Goal: Share content: Share content

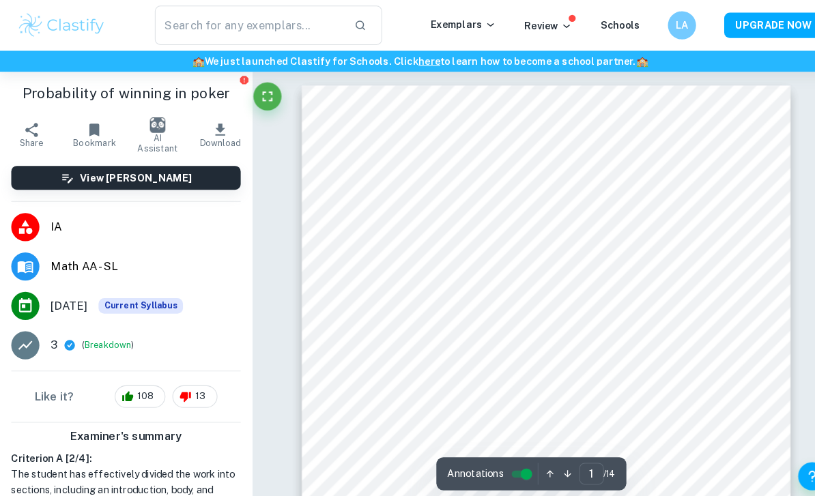
click at [100, 325] on li "3 ( Breakdown )" at bounding box center [122, 335] width 244 height 38
click at [94, 334] on button "Breakdown" at bounding box center [104, 335] width 45 height 12
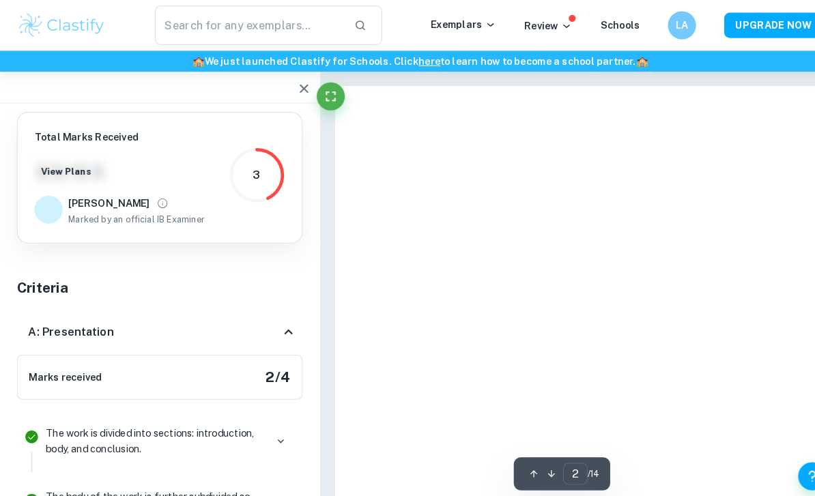
type input "1"
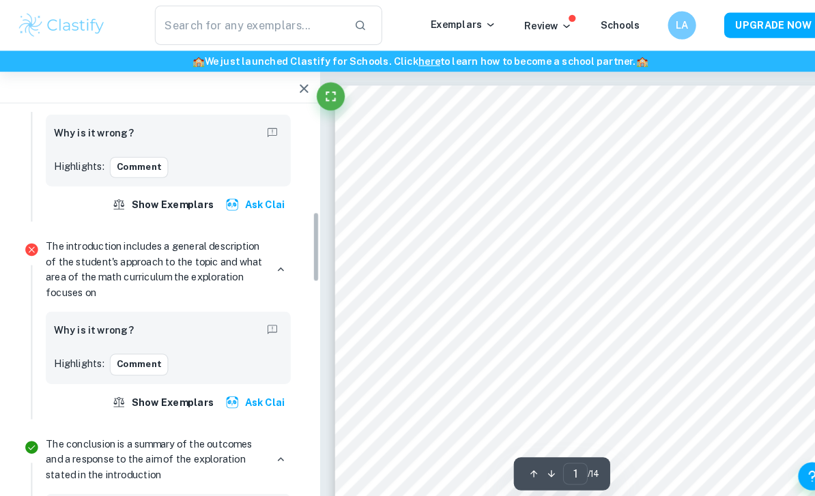
scroll to position [396, 0]
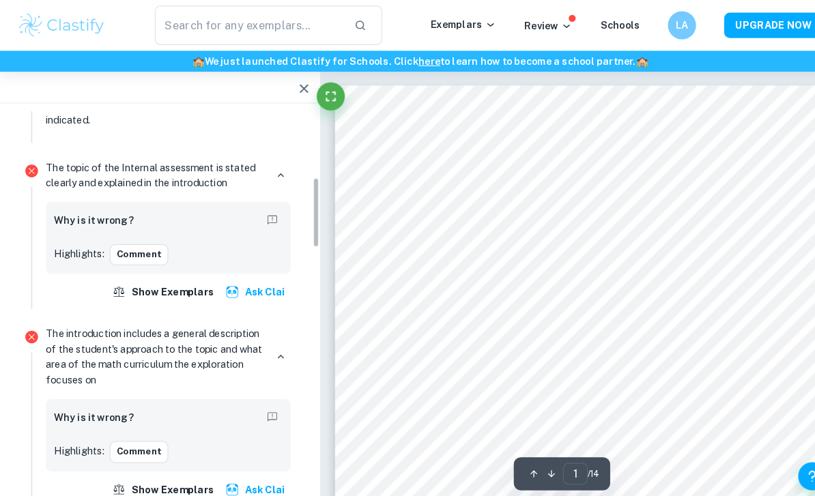
click at [294, 89] on icon "button" at bounding box center [295, 86] width 16 height 16
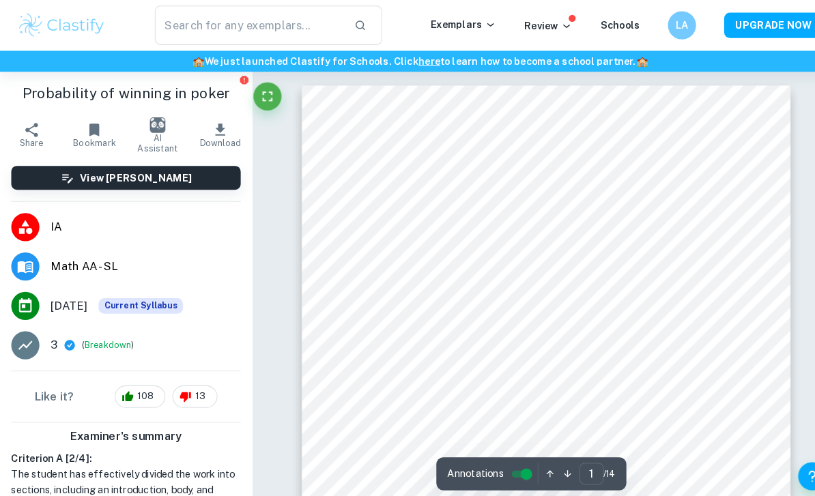
click at [16, 126] on button "Share" at bounding box center [30, 131] width 61 height 38
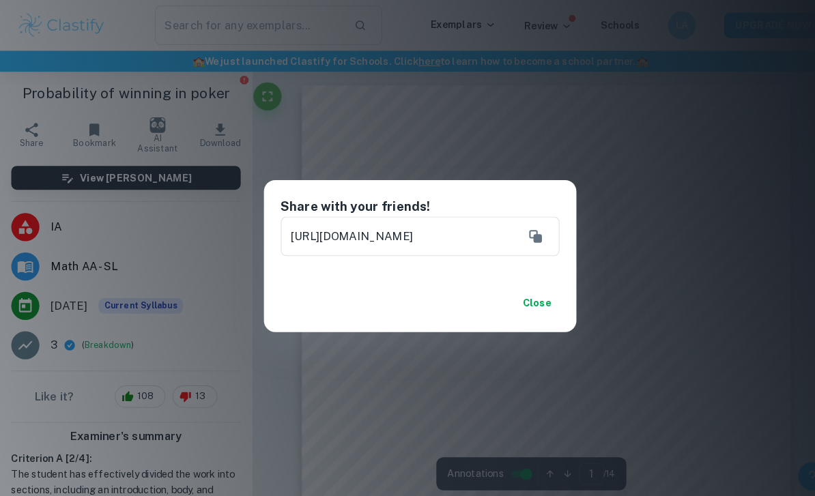
click at [517, 229] on icon "Copy" at bounding box center [519, 229] width 16 height 16
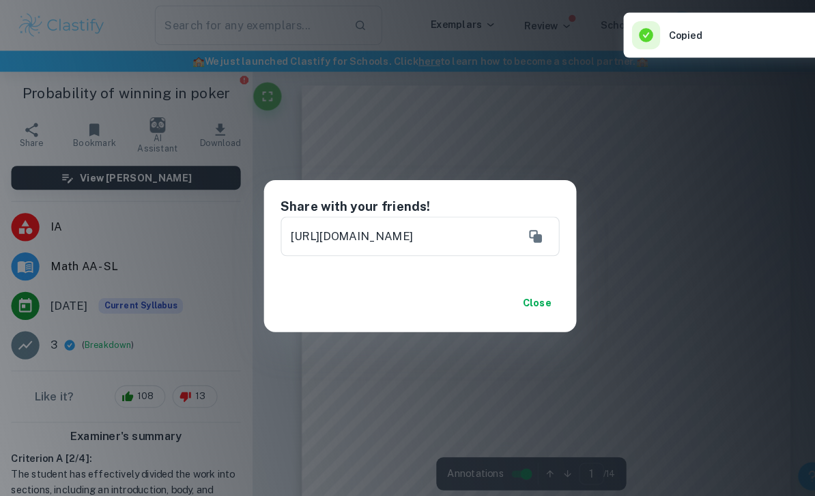
click at [562, 177] on div "Share with your friends! https://www.clastify.com/ia/math-aa/6320fcc00394b40013…" at bounding box center [407, 248] width 815 height 496
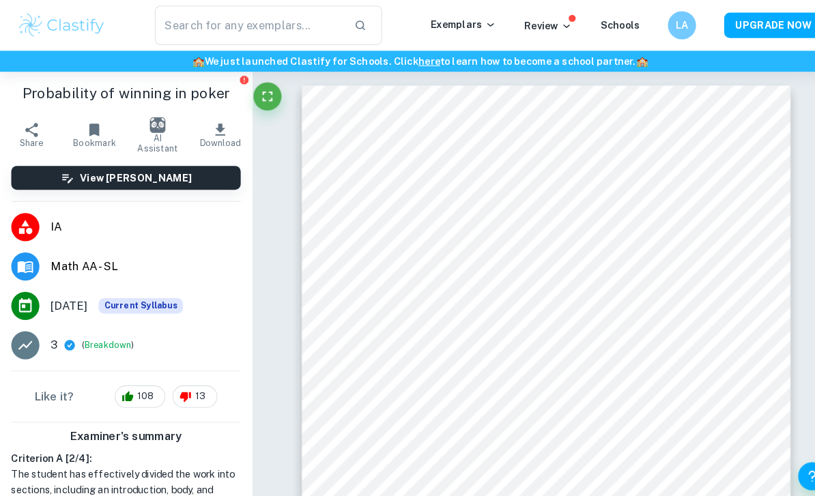
scroll to position [4055, 0]
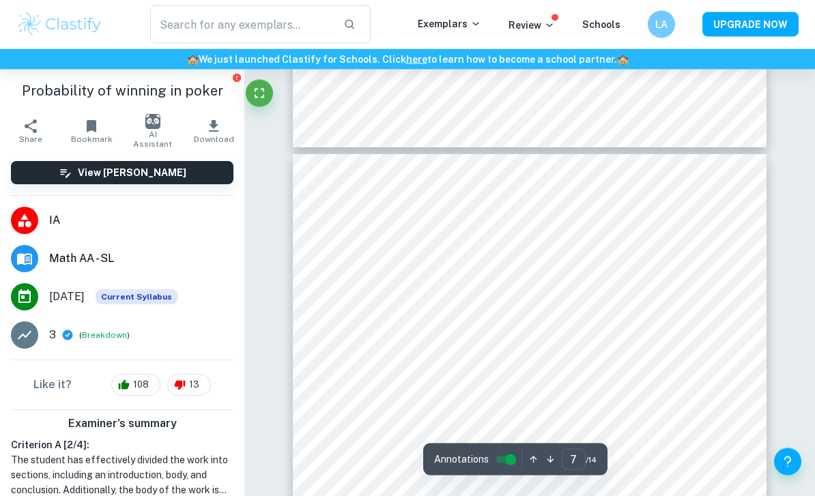
type input "6"
click at [532, 27] on p "Review" at bounding box center [532, 25] width 46 height 15
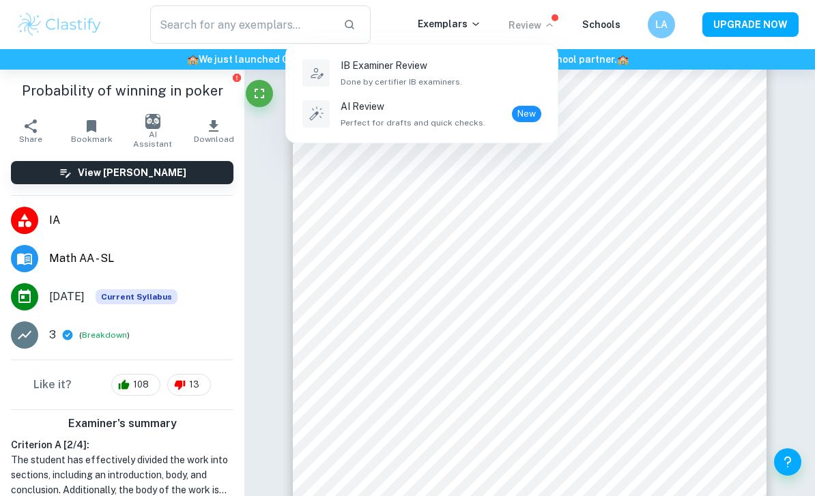
click at [321, 74] on icon at bounding box center [316, 73] width 18 height 18
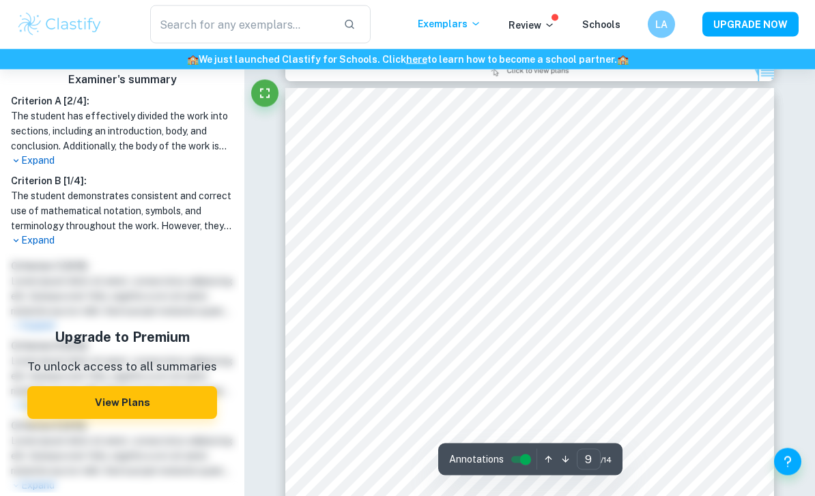
scroll to position [5130, 0]
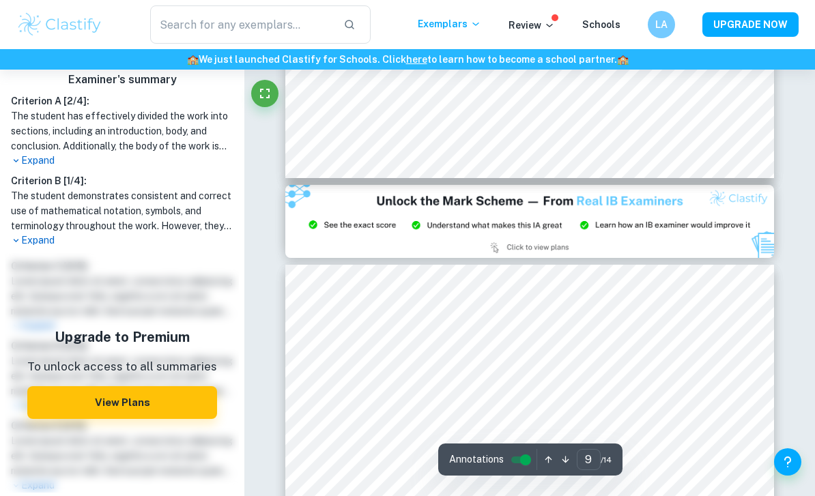
type input "8"
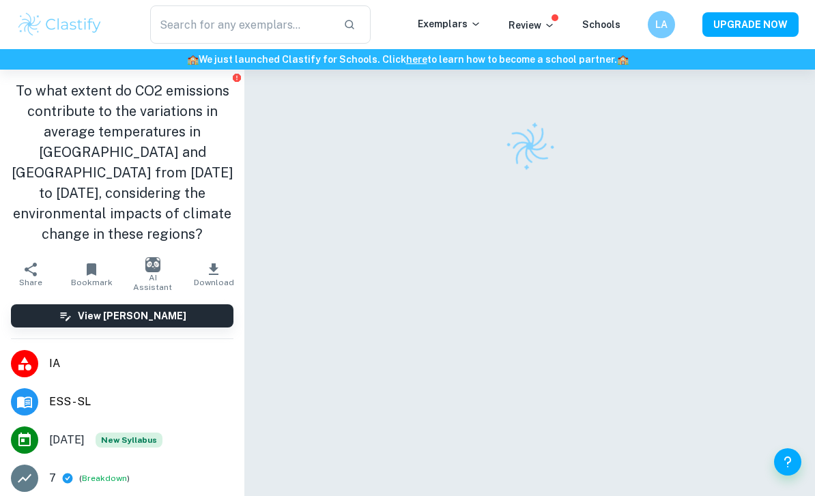
scroll to position [8, 0]
click at [25, 278] on span "Share" at bounding box center [30, 283] width 23 height 10
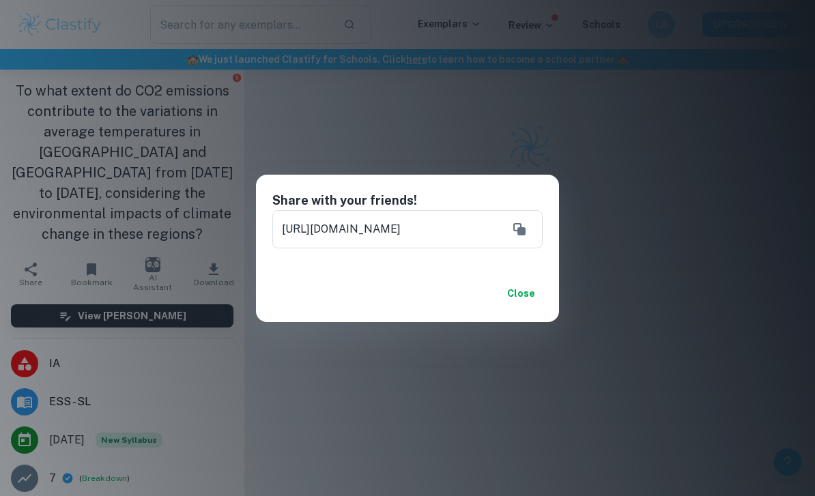
click at [526, 306] on button "Close" at bounding box center [521, 293] width 44 height 25
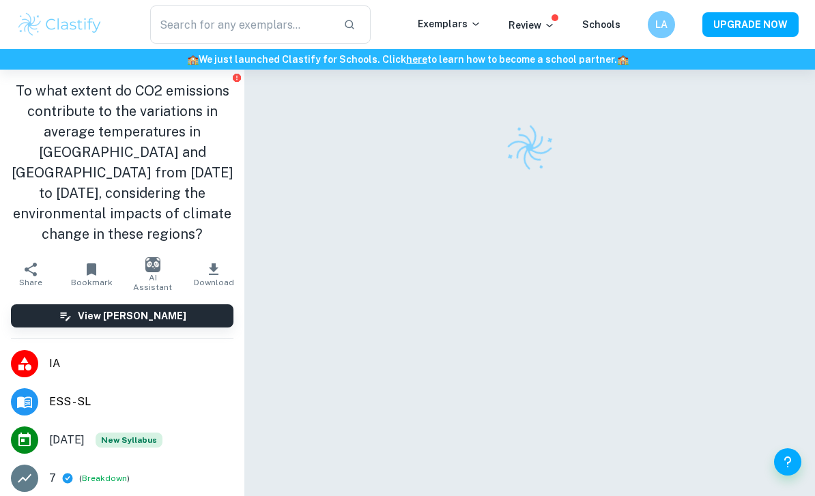
click at [24, 261] on icon "button" at bounding box center [31, 269] width 16 height 16
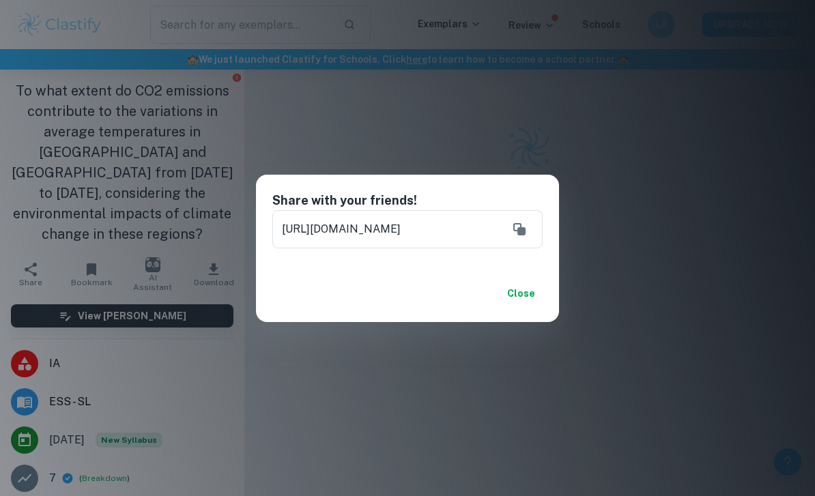
click at [525, 238] on icon "Copy" at bounding box center [519, 229] width 16 height 16
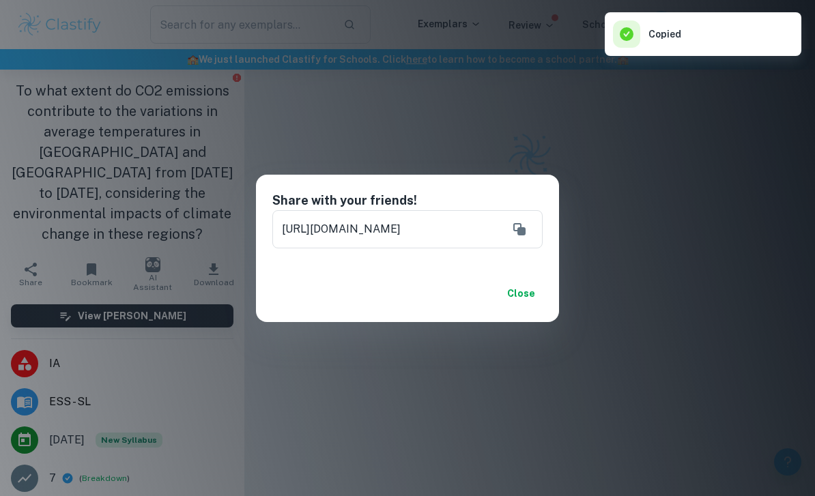
scroll to position [1, 0]
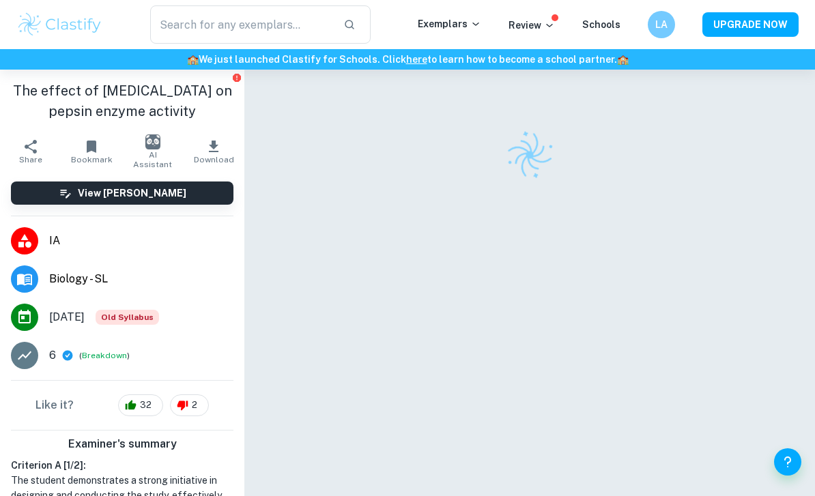
click at [37, 158] on span "Share" at bounding box center [30, 160] width 23 height 10
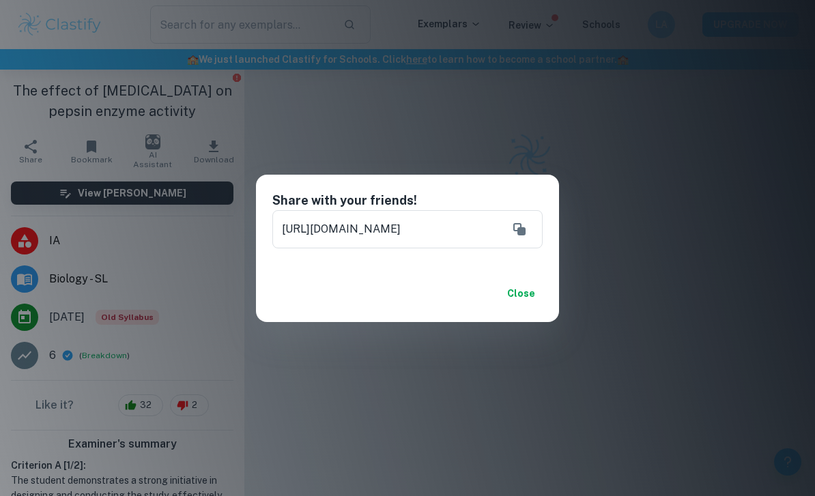
click at [523, 227] on icon "Copy" at bounding box center [519, 229] width 16 height 16
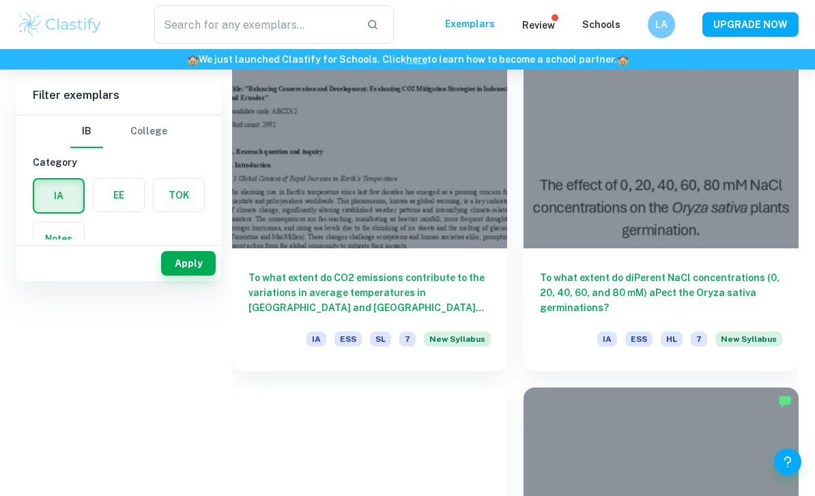
checkbox input "true"
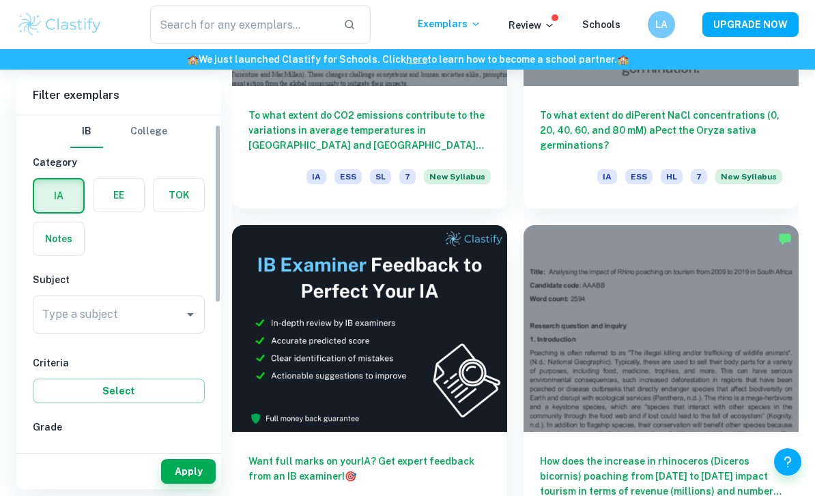
scroll to position [87, 0]
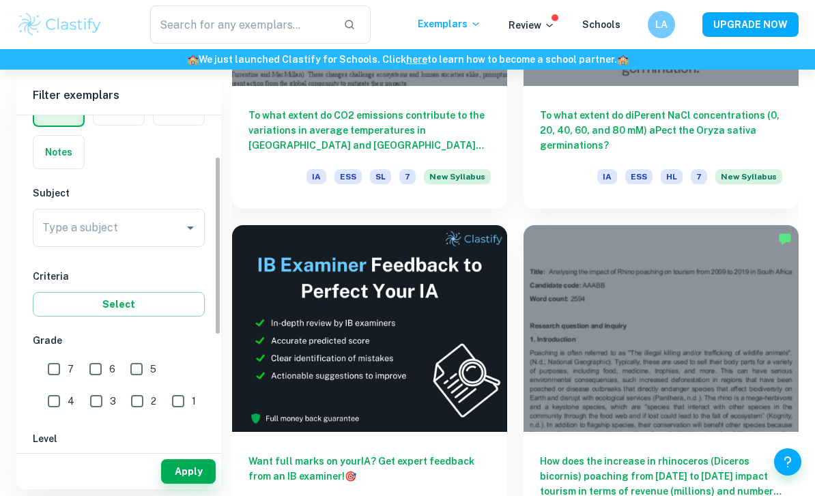
click at [165, 398] on input "1" at bounding box center [178, 401] width 27 height 27
checkbox input "true"
click at [124, 407] on input "2" at bounding box center [137, 401] width 27 height 27
checkbox input "true"
click at [197, 484] on button "Apply" at bounding box center [188, 471] width 55 height 25
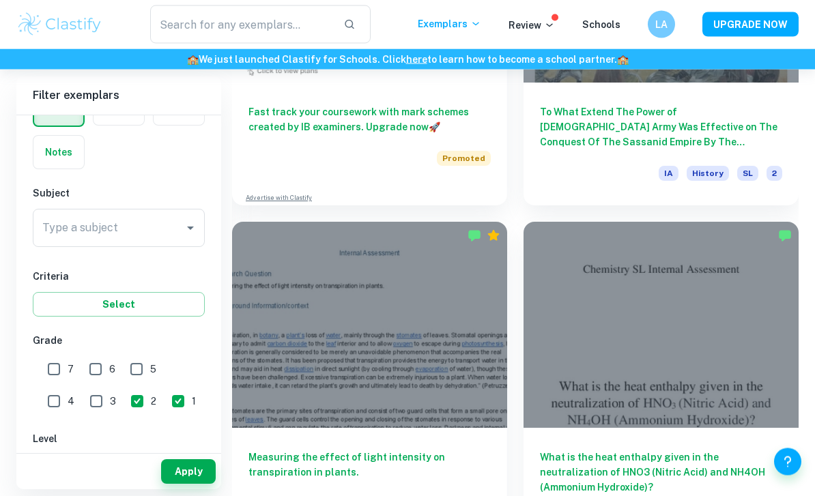
scroll to position [1596, 0]
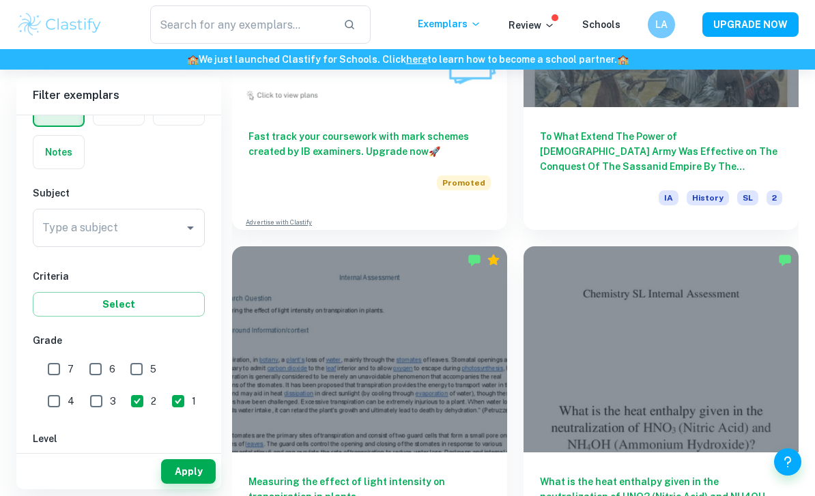
click at [582, 134] on h6 "To What Extend The Power of Arabs Army Was Effective on The Conquest Of The Sas…" at bounding box center [661, 151] width 242 height 45
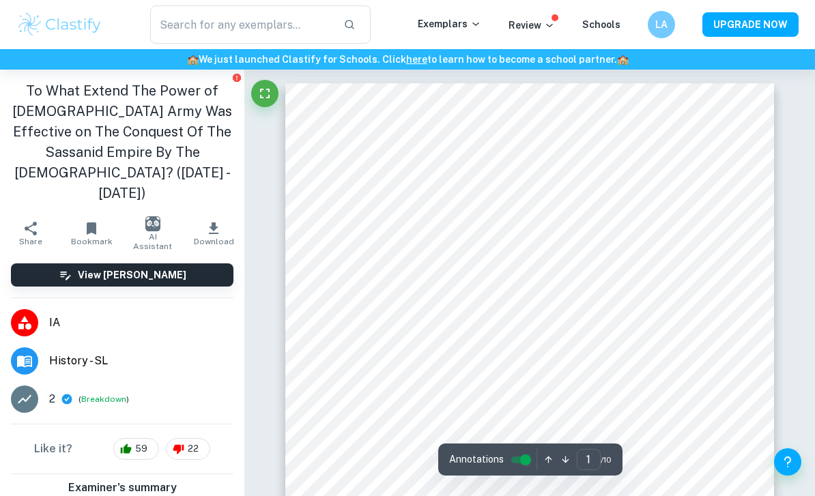
click at [112, 393] on button "Breakdown" at bounding box center [103, 399] width 45 height 12
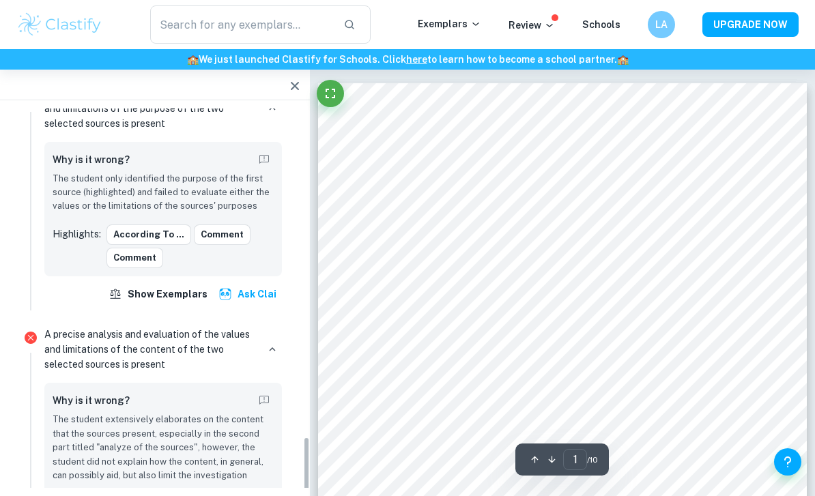
scroll to position [1868, 0]
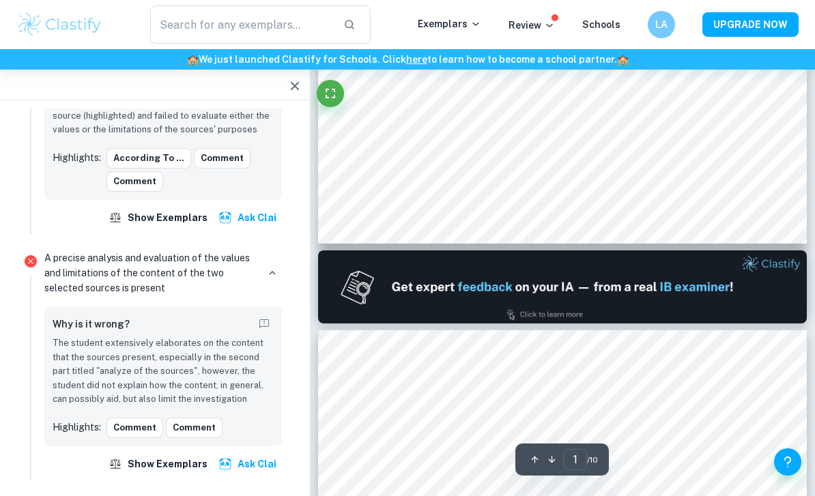
type input "2"
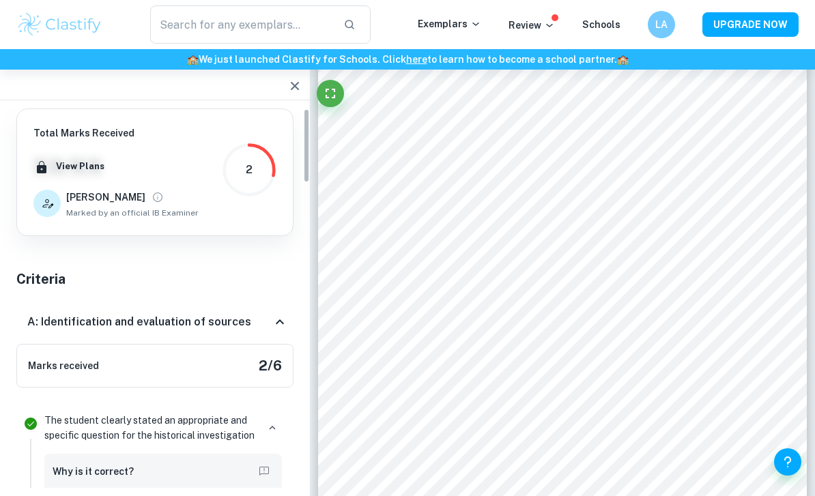
scroll to position [0, 0]
click at [293, 98] on button "button" at bounding box center [294, 85] width 27 height 27
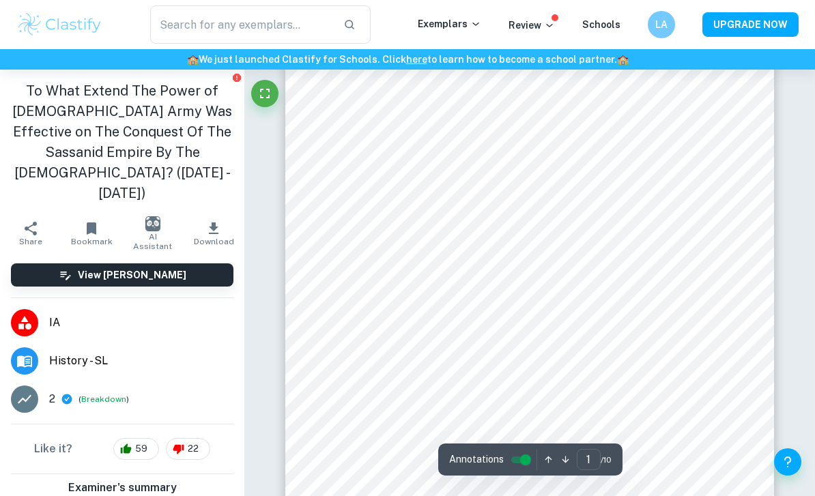
click at [27, 237] on span "Share" at bounding box center [30, 242] width 23 height 10
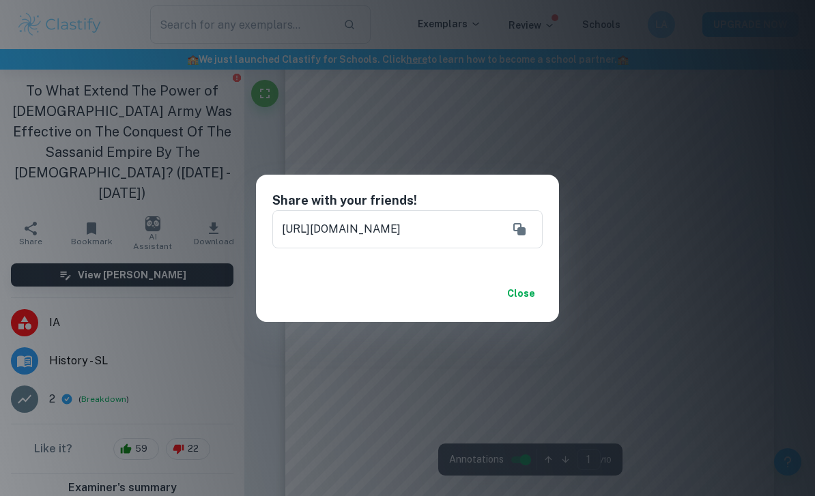
click at [524, 227] on icon "Copy" at bounding box center [519, 229] width 16 height 16
